Goal: Task Accomplishment & Management: Manage account settings

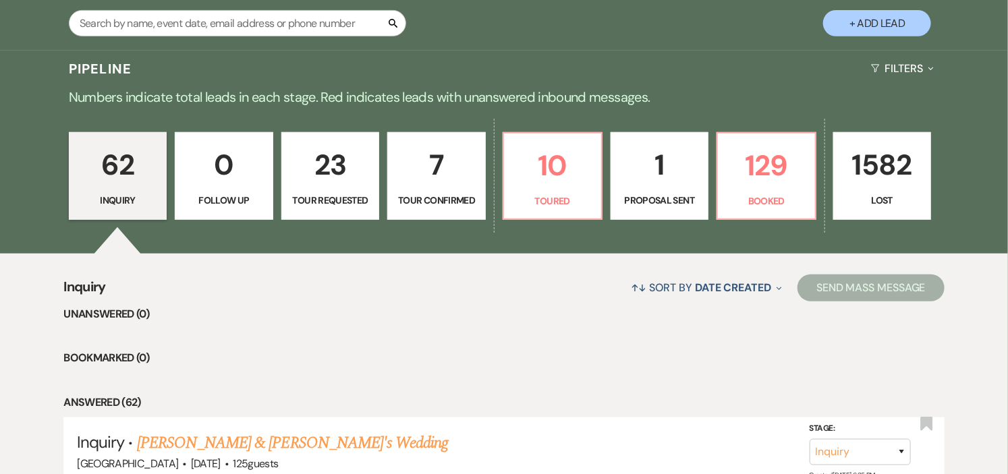
scroll to position [300, 0]
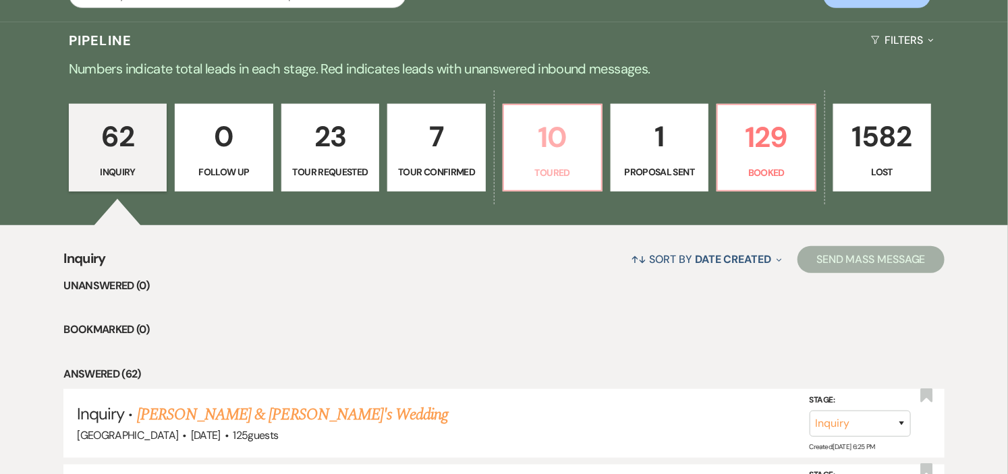
click at [553, 163] on link "10 Toured" at bounding box center [553, 148] width 100 height 88
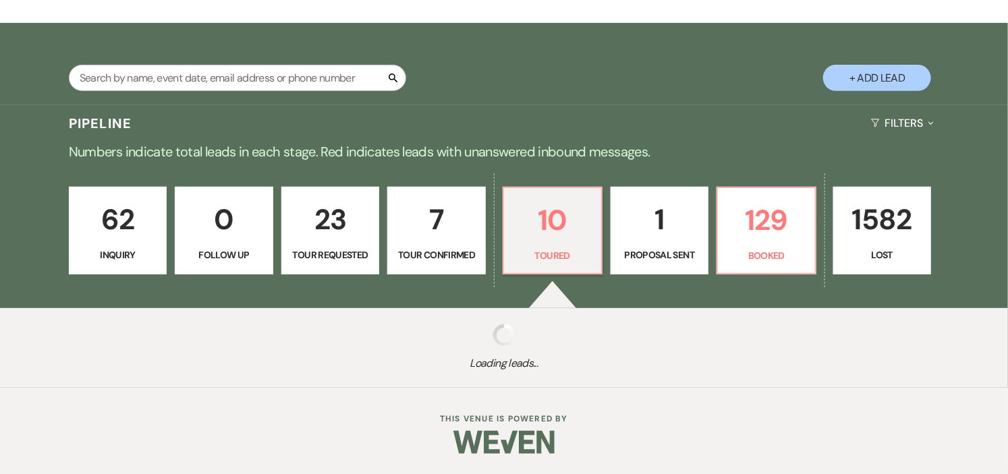
select select "5"
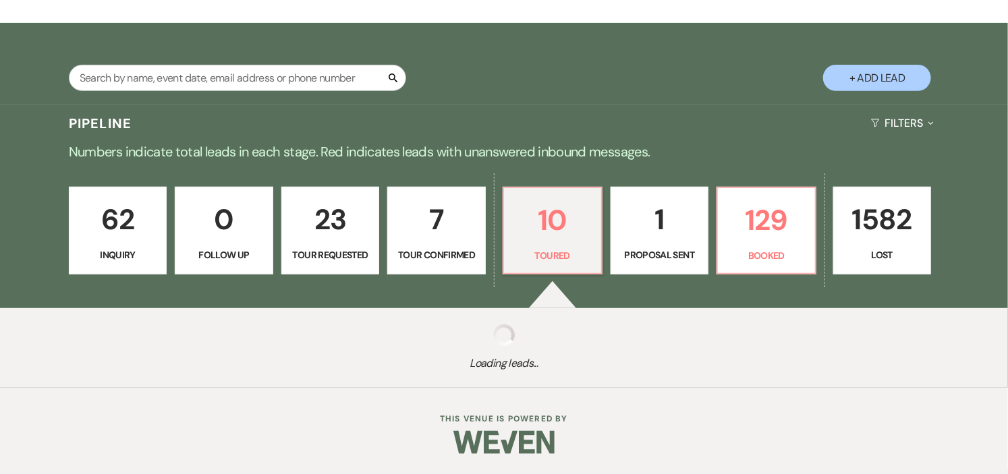
select select "5"
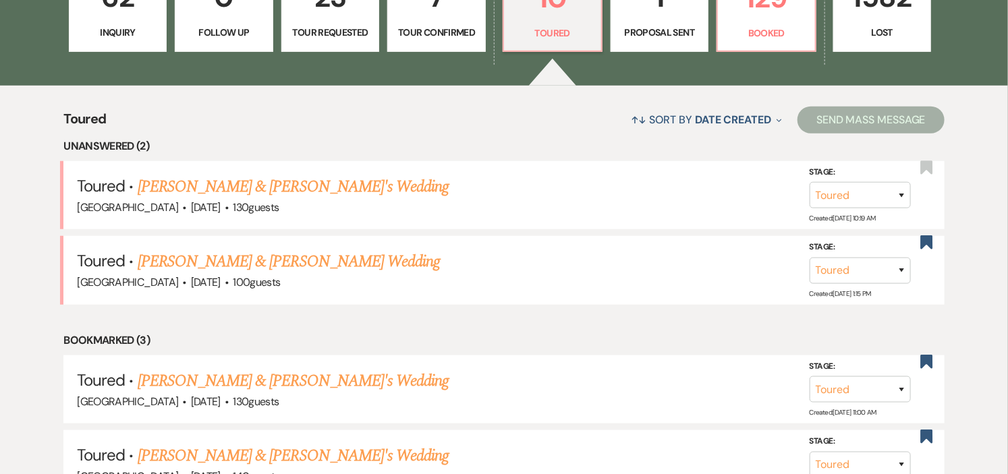
scroll to position [449, 0]
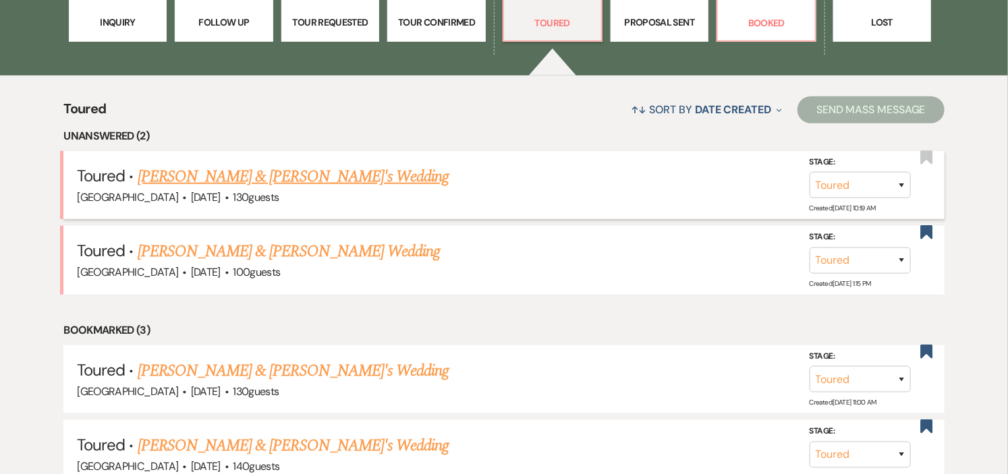
click at [298, 173] on link "[PERSON_NAME] & [PERSON_NAME]'s Wedding" at bounding box center [294, 177] width 312 height 24
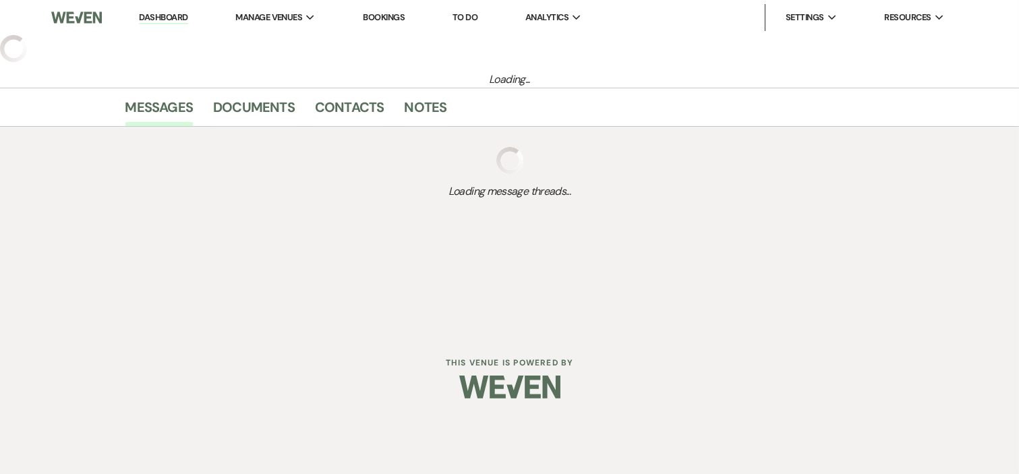
select select "5"
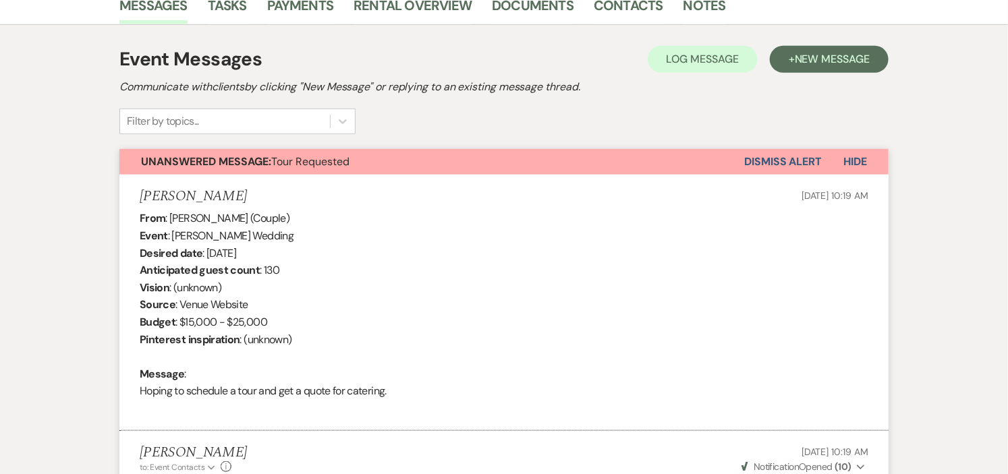
scroll to position [279, 0]
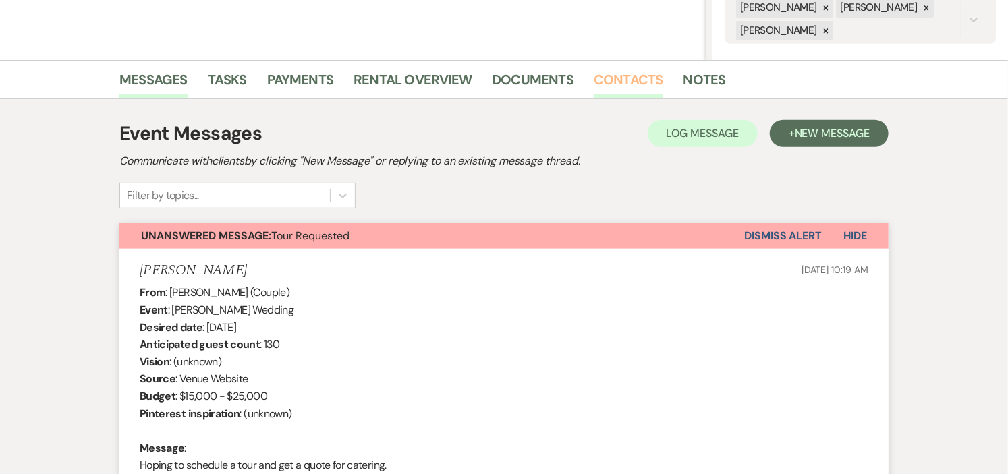
click at [640, 78] on link "Contacts" at bounding box center [628, 84] width 69 height 30
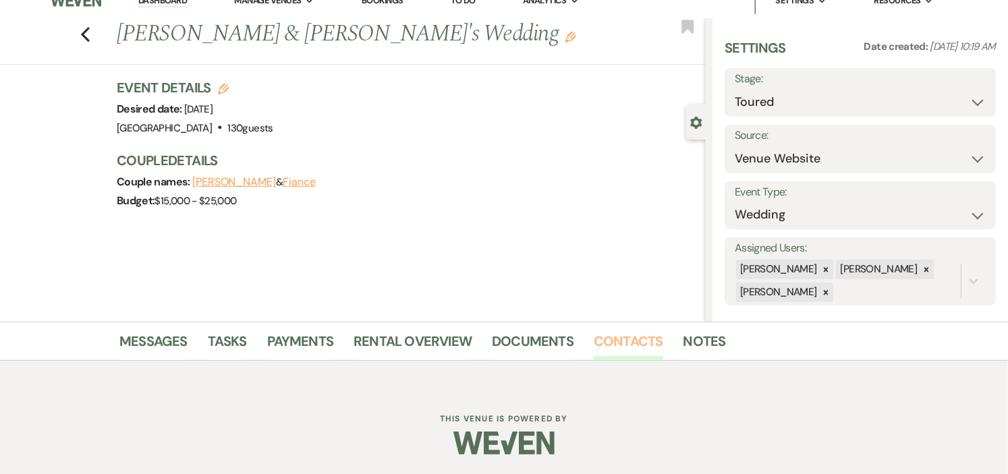
scroll to position [184, 0]
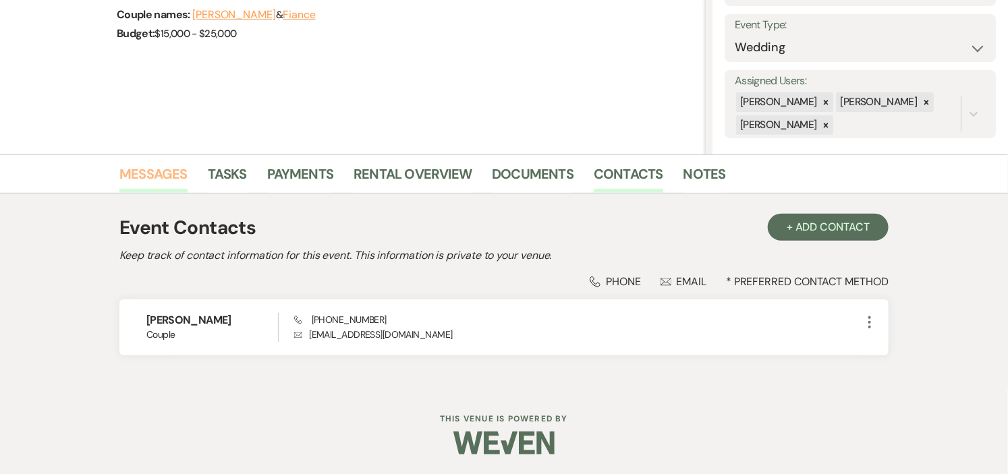
click at [151, 173] on link "Messages" at bounding box center [153, 178] width 68 height 30
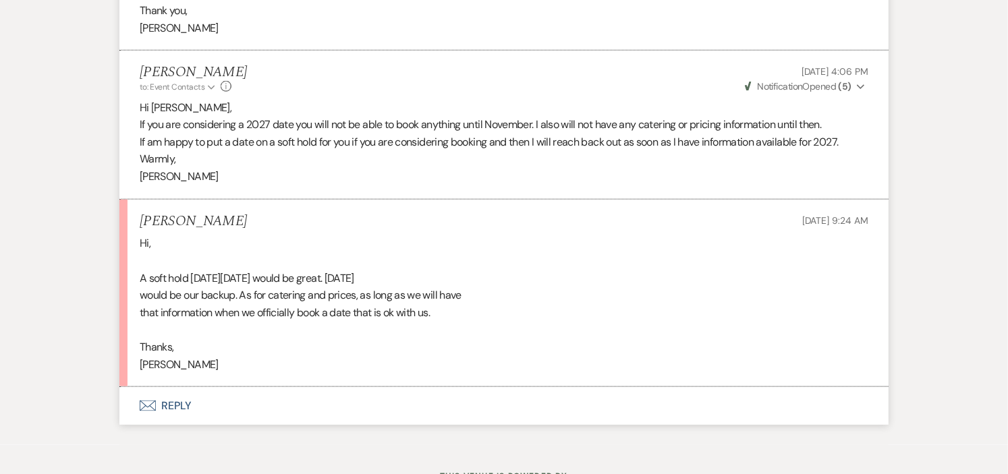
scroll to position [2827, 0]
